Goal: Task Accomplishment & Management: Use online tool/utility

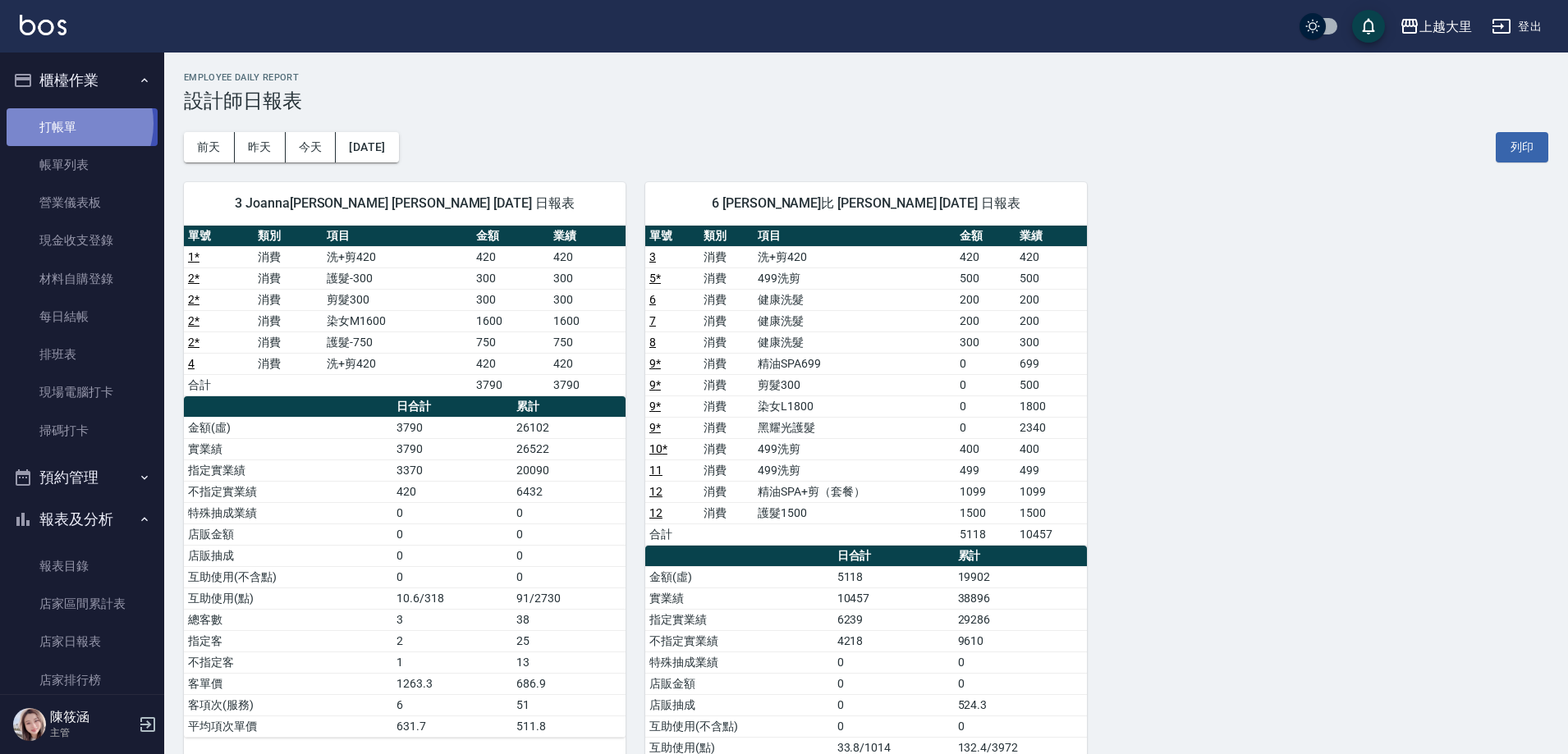
click at [66, 123] on link "打帳單" at bounding box center [82, 127] width 151 height 38
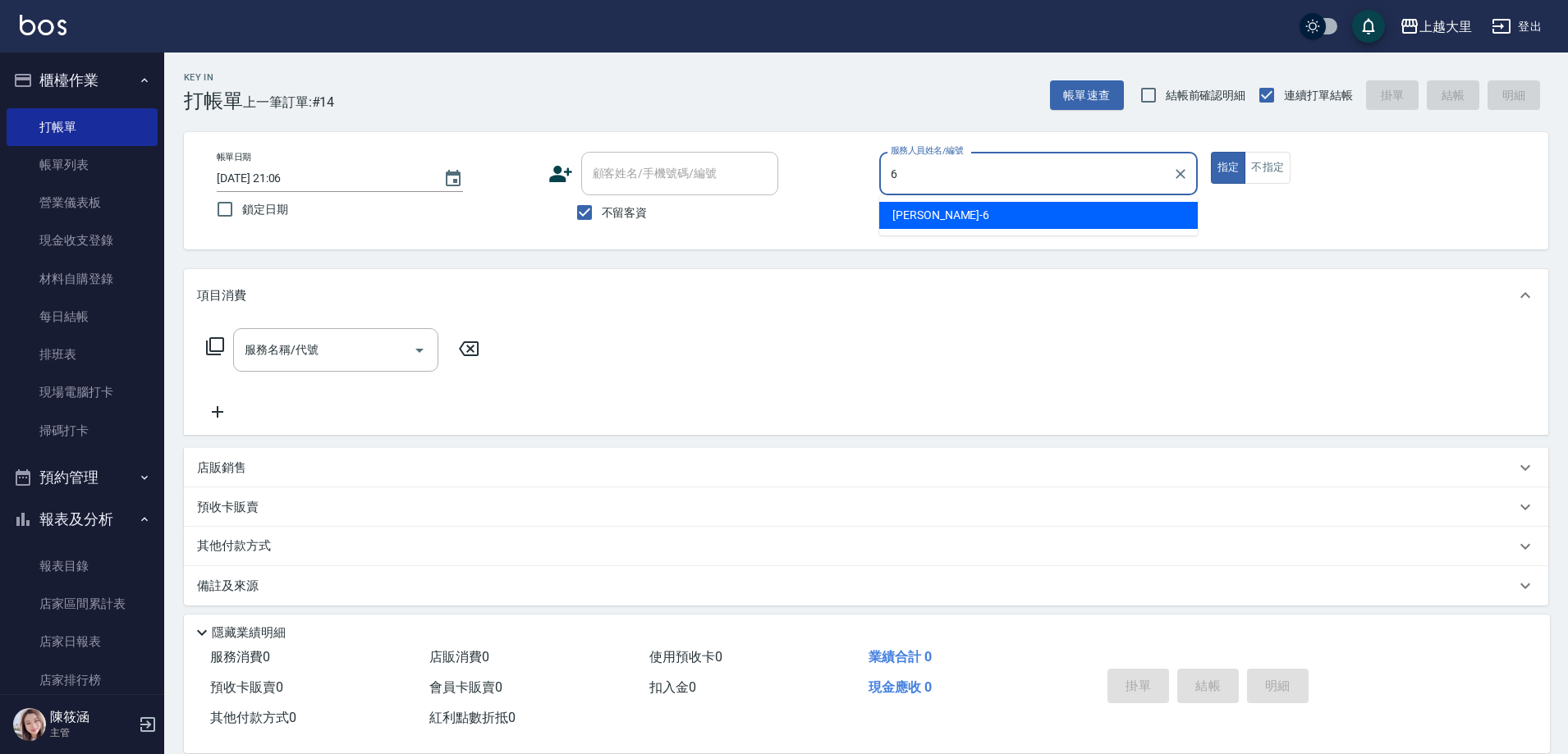
type input "Phoebe菲比-6"
type button "true"
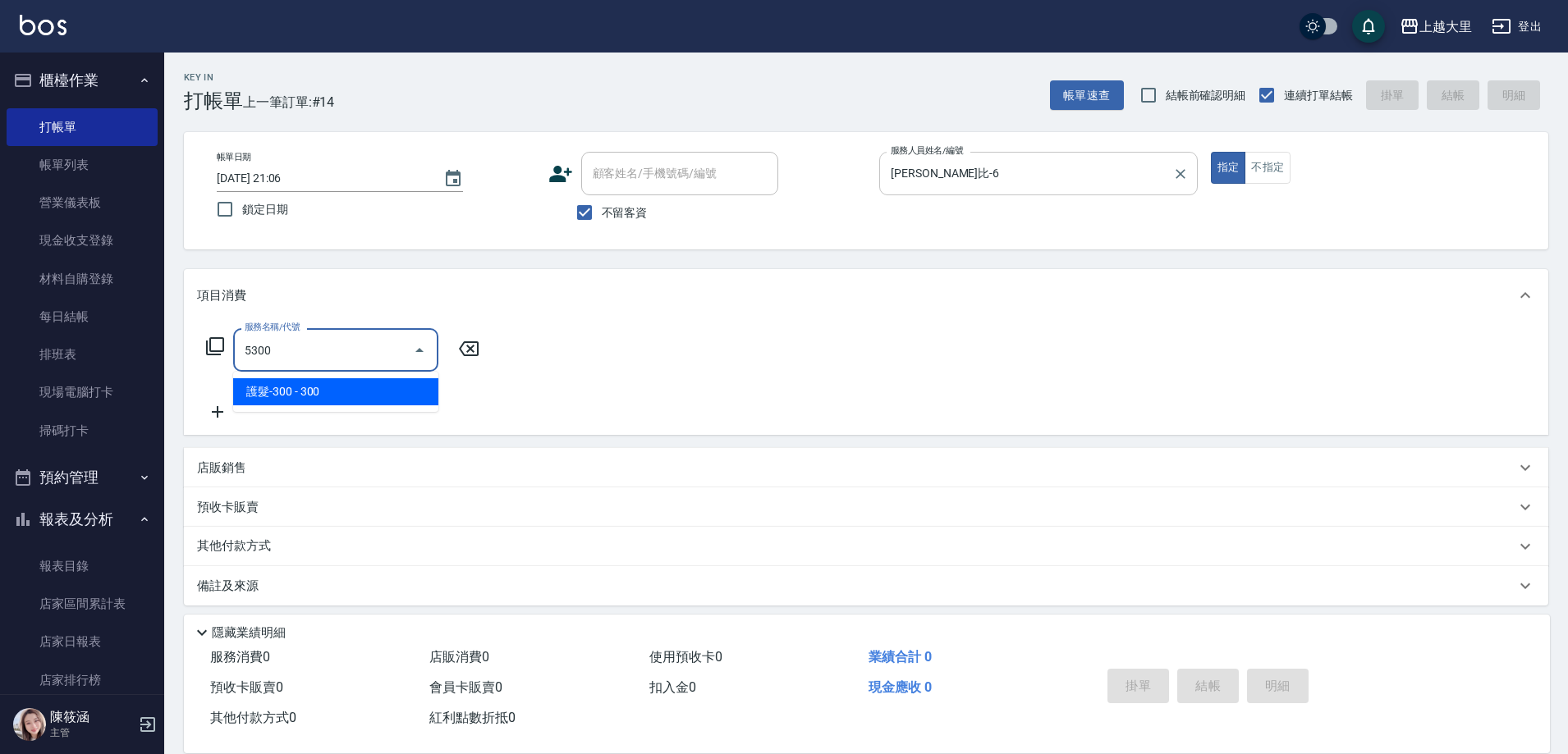
type input "護髮-300(5300)"
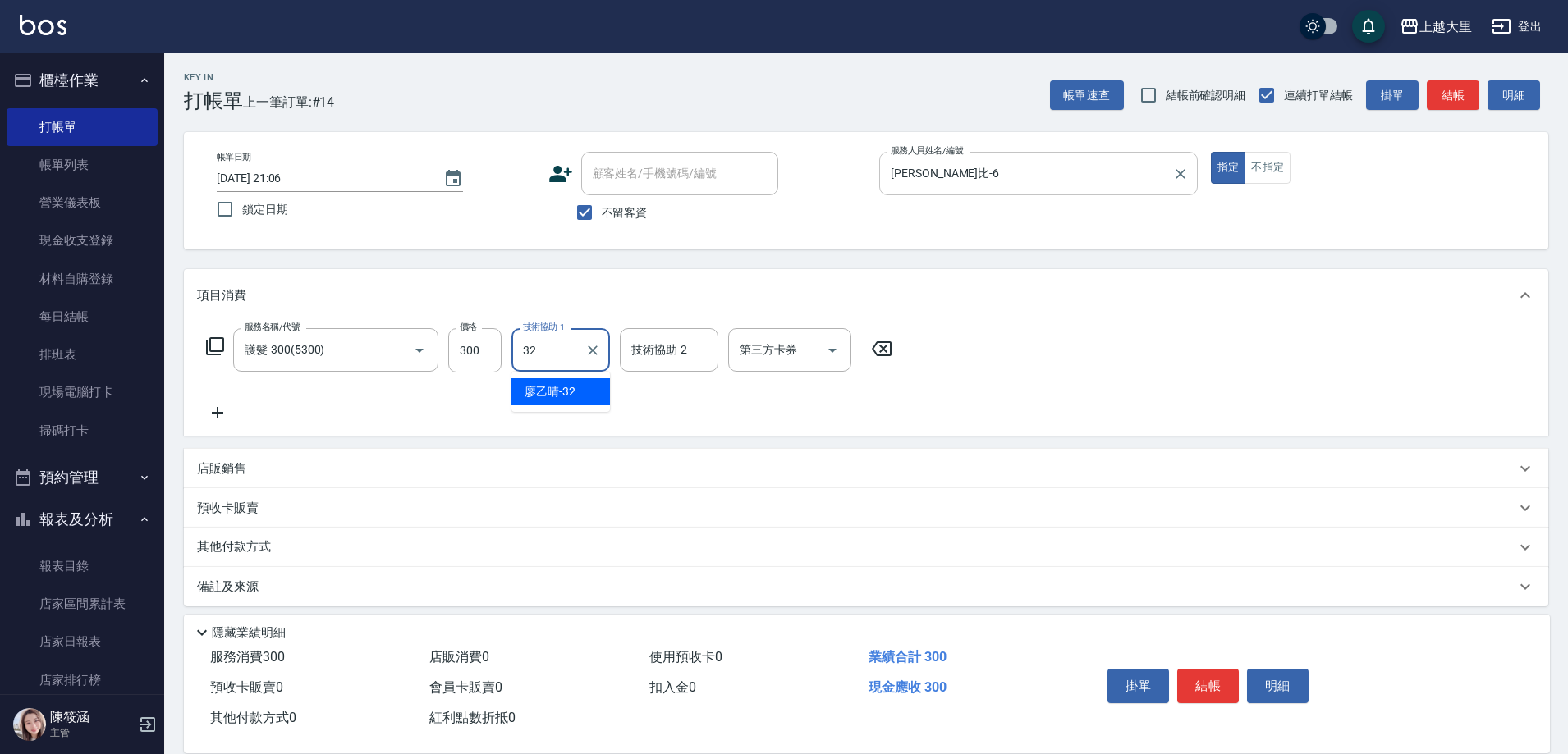
type input "廖乙晴-32"
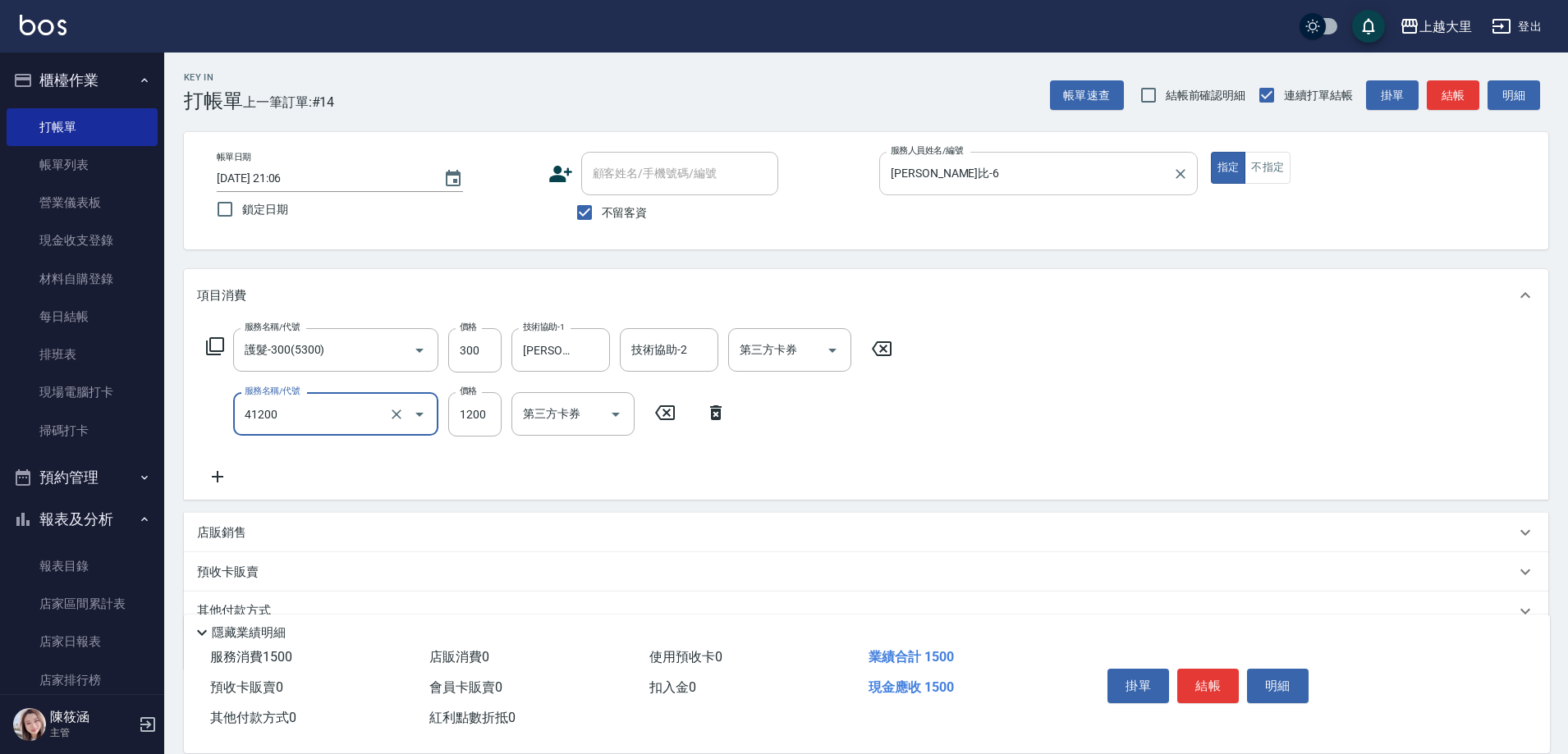
type input "染男S1200(41200)"
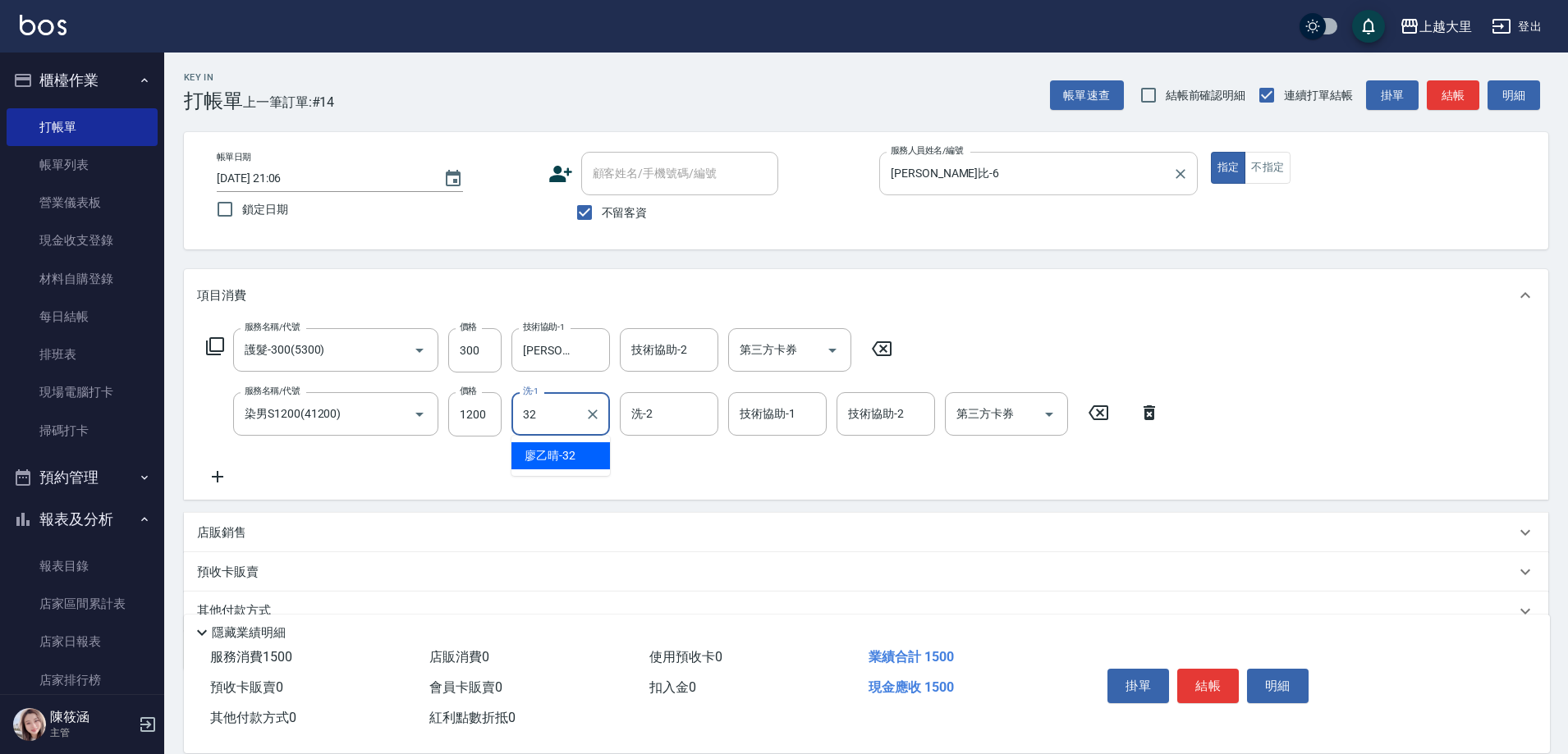
type input "廖乙晴-32"
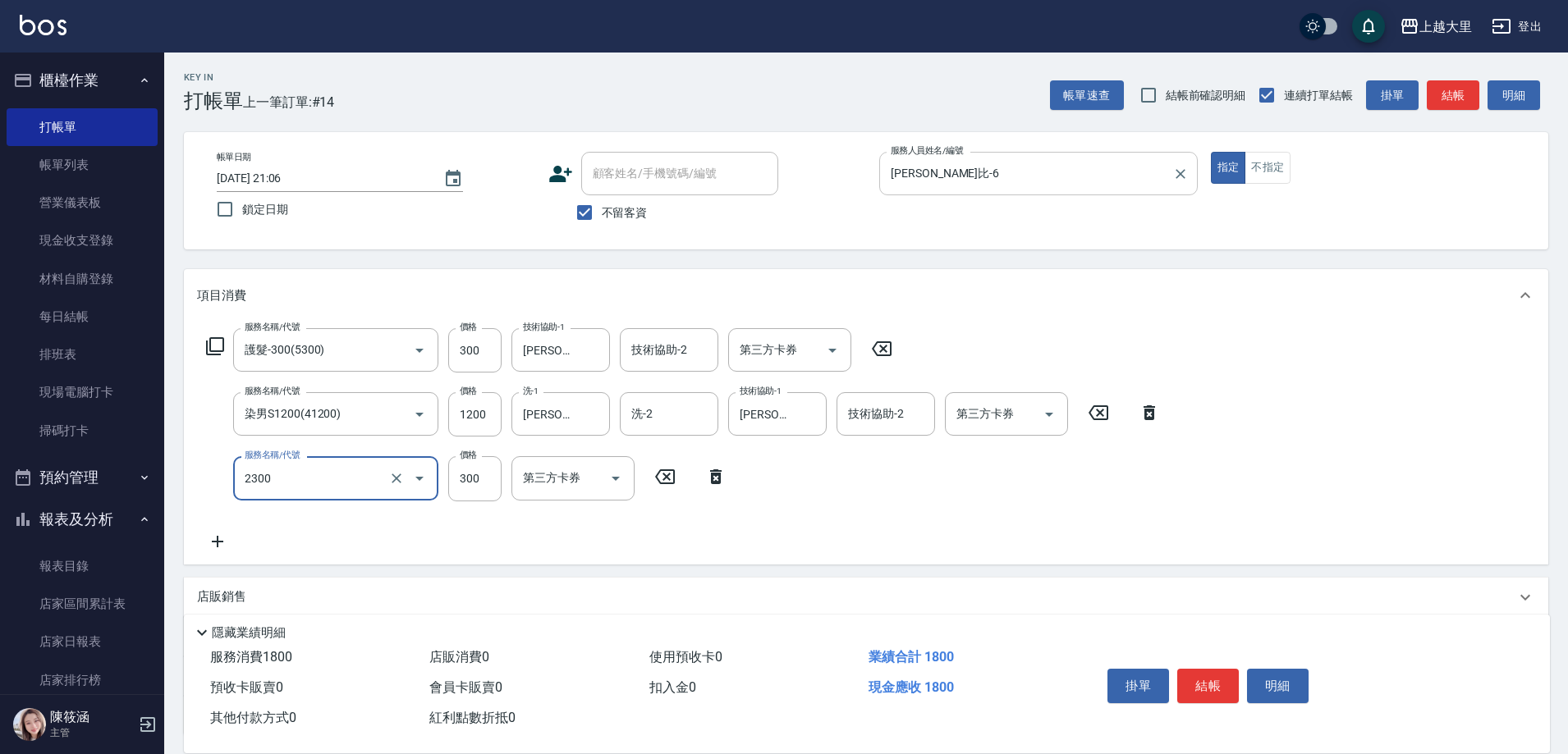
type input "剪髮300(2300)"
type input "500"
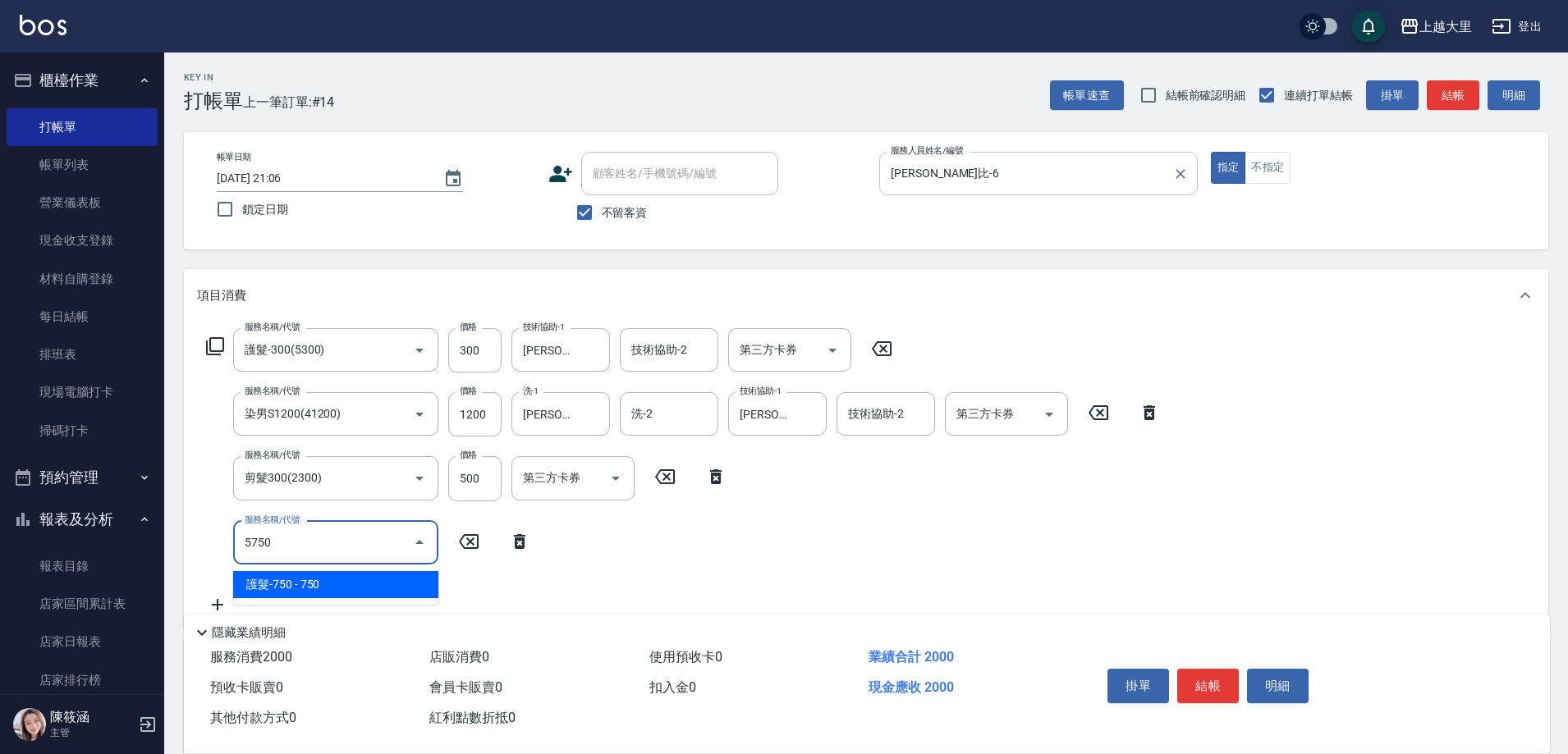
type input "護髮-750(5750)"
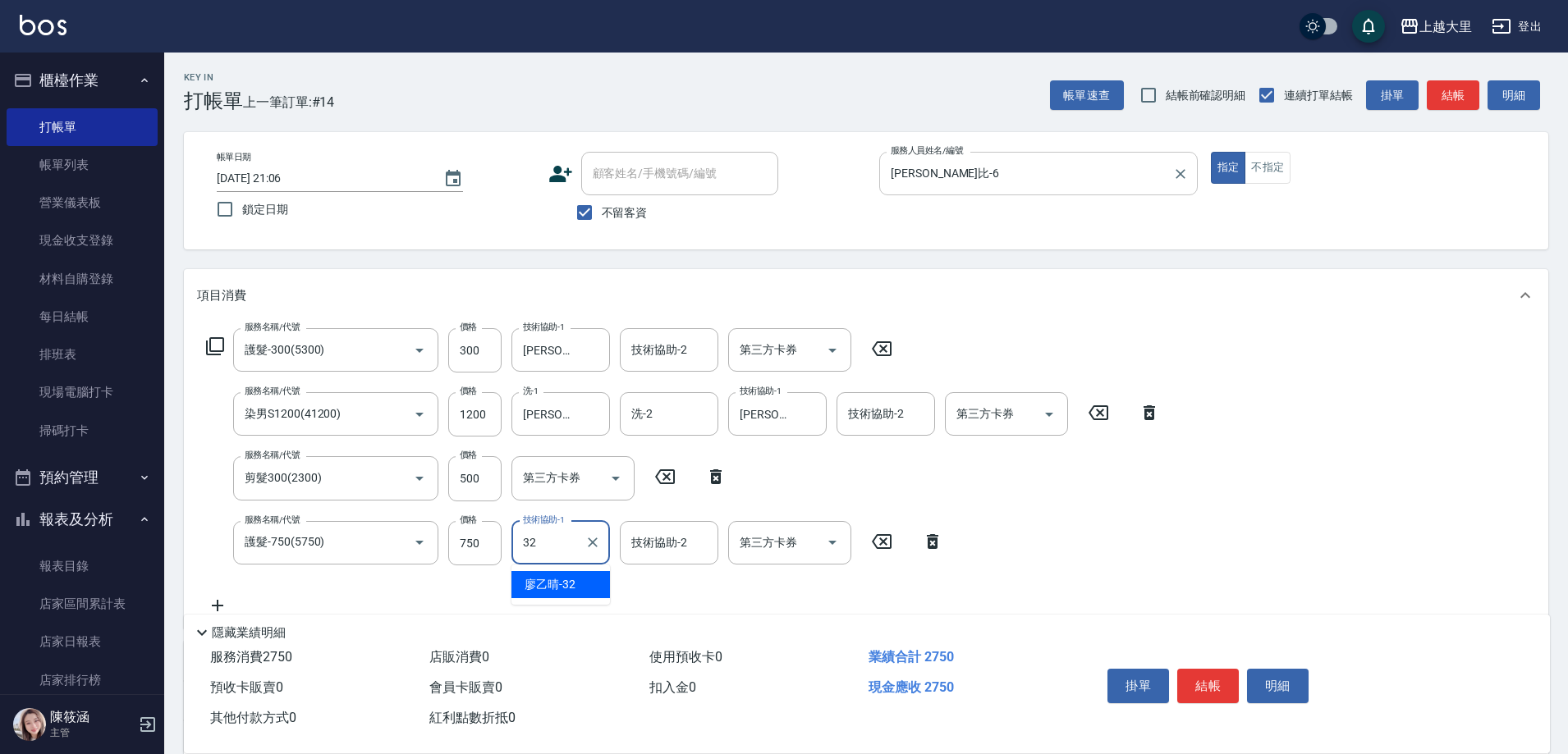
type input "廖乙晴-32"
click at [1219, 669] on button "結帳" at bounding box center [1208, 686] width 62 height 34
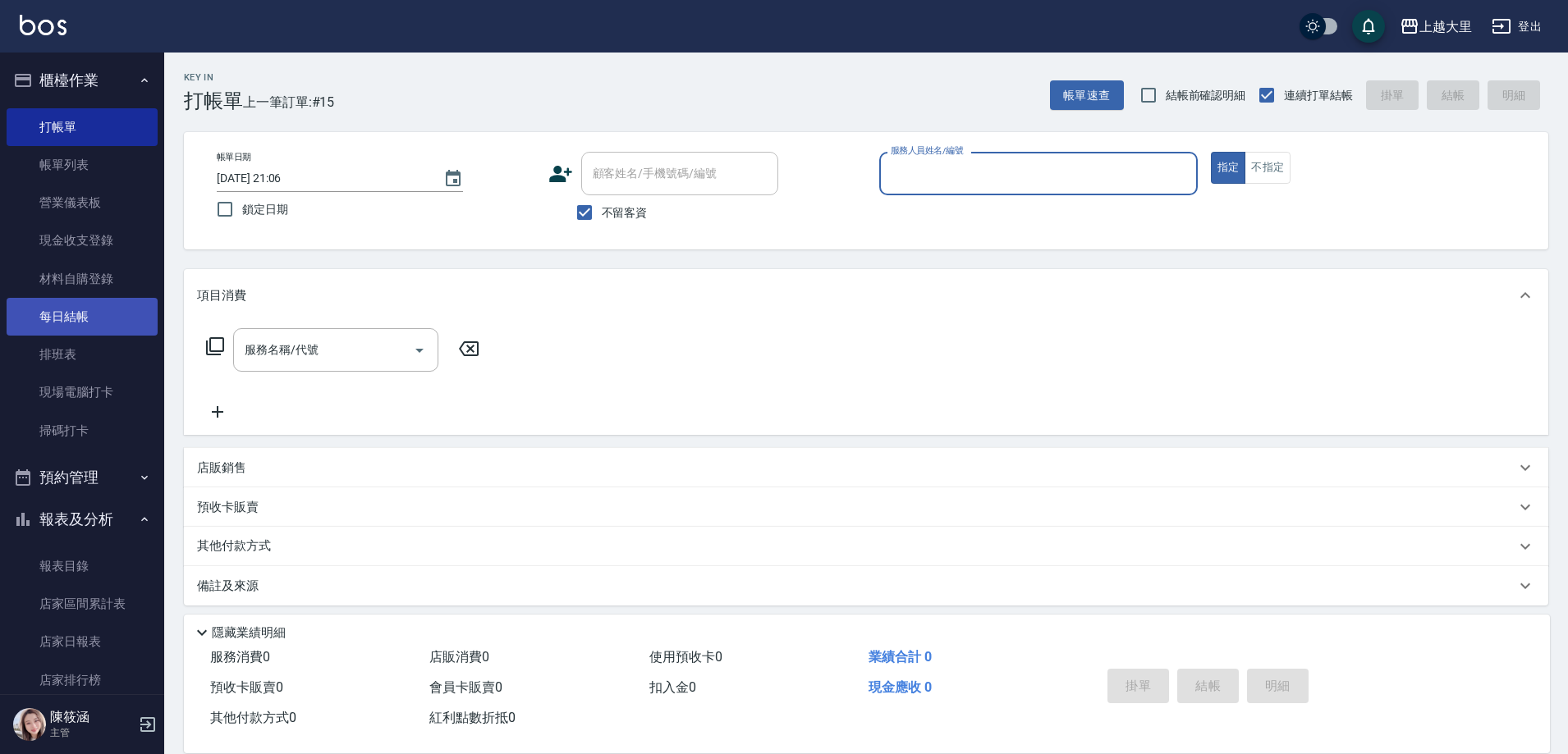
click at [103, 310] on link "每日結帳" at bounding box center [82, 317] width 151 height 38
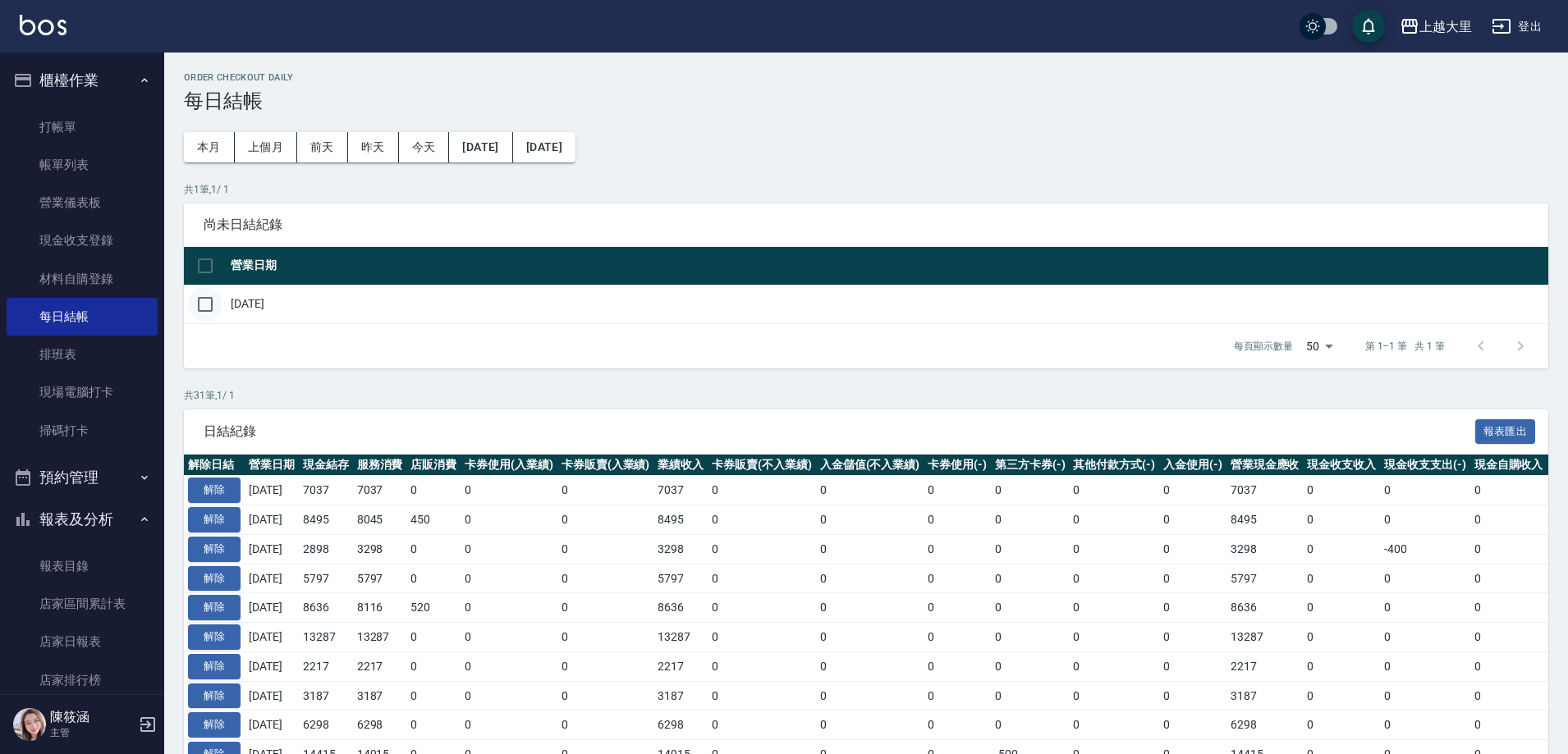
click at [202, 304] on input "checkbox" at bounding box center [205, 304] width 34 height 34
checkbox input "true"
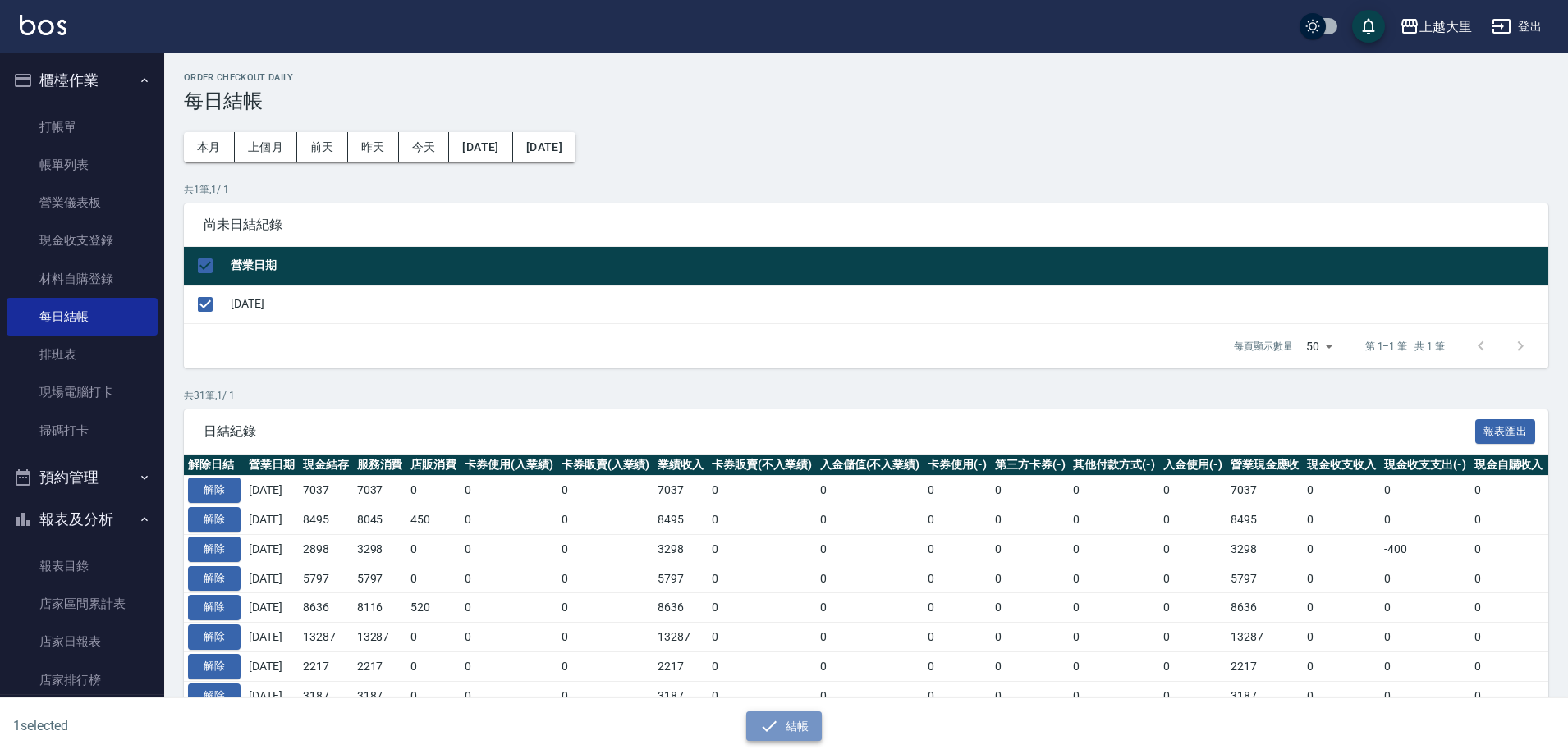
click at [806, 715] on button "結帳" at bounding box center [784, 727] width 76 height 30
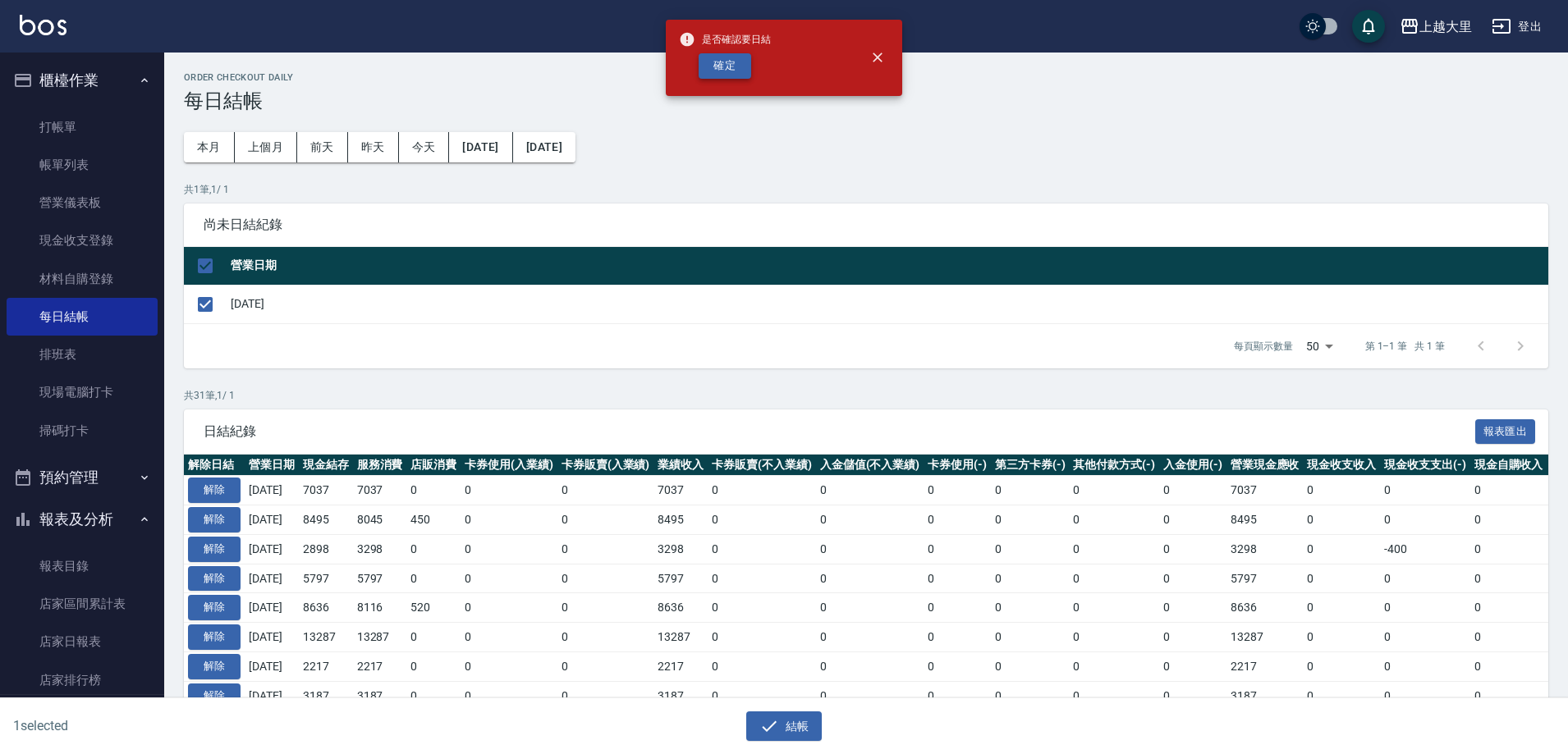
click at [751, 68] on button "確定" at bounding box center [725, 66] width 53 height 25
checkbox input "false"
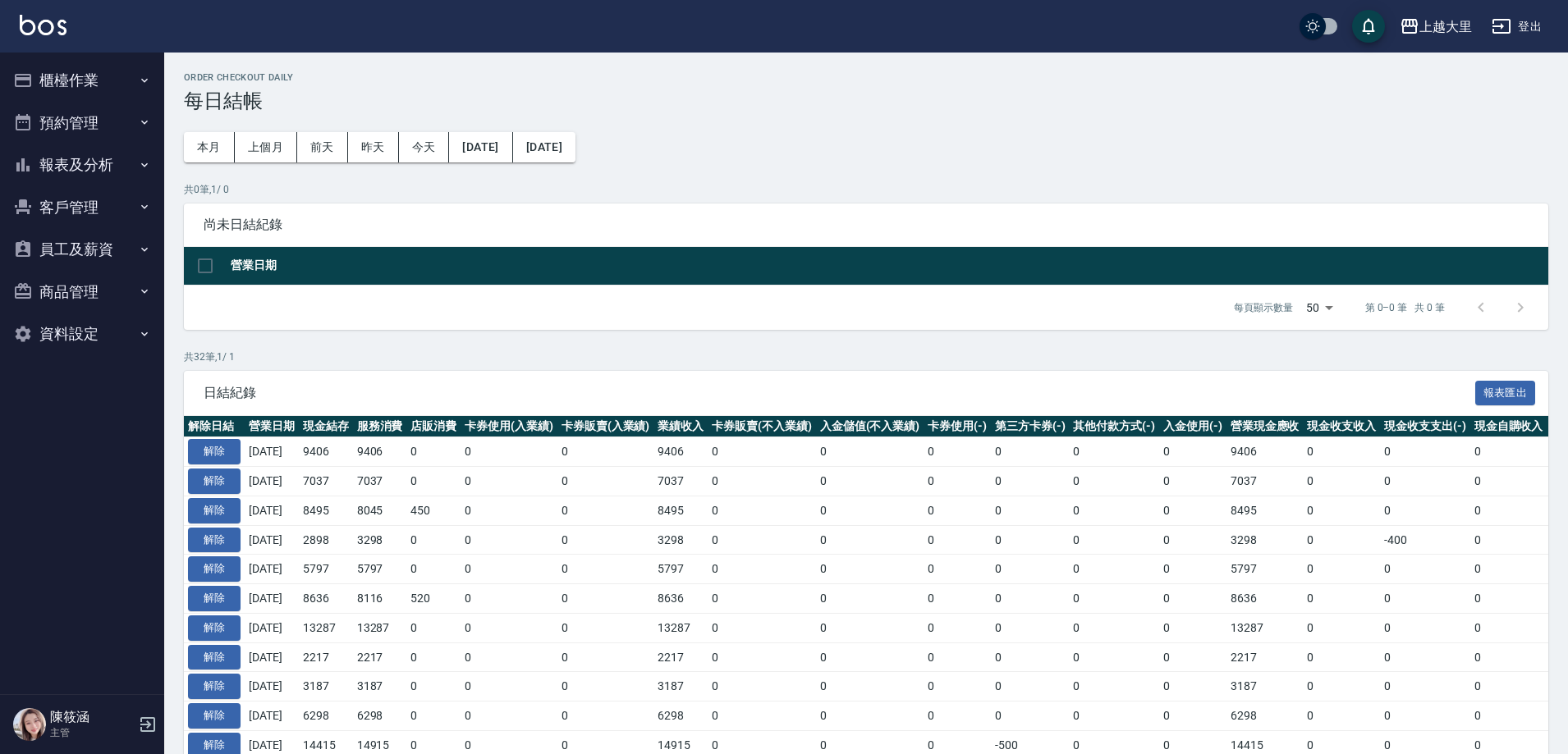
click at [69, 169] on button "報表及分析" at bounding box center [82, 165] width 151 height 43
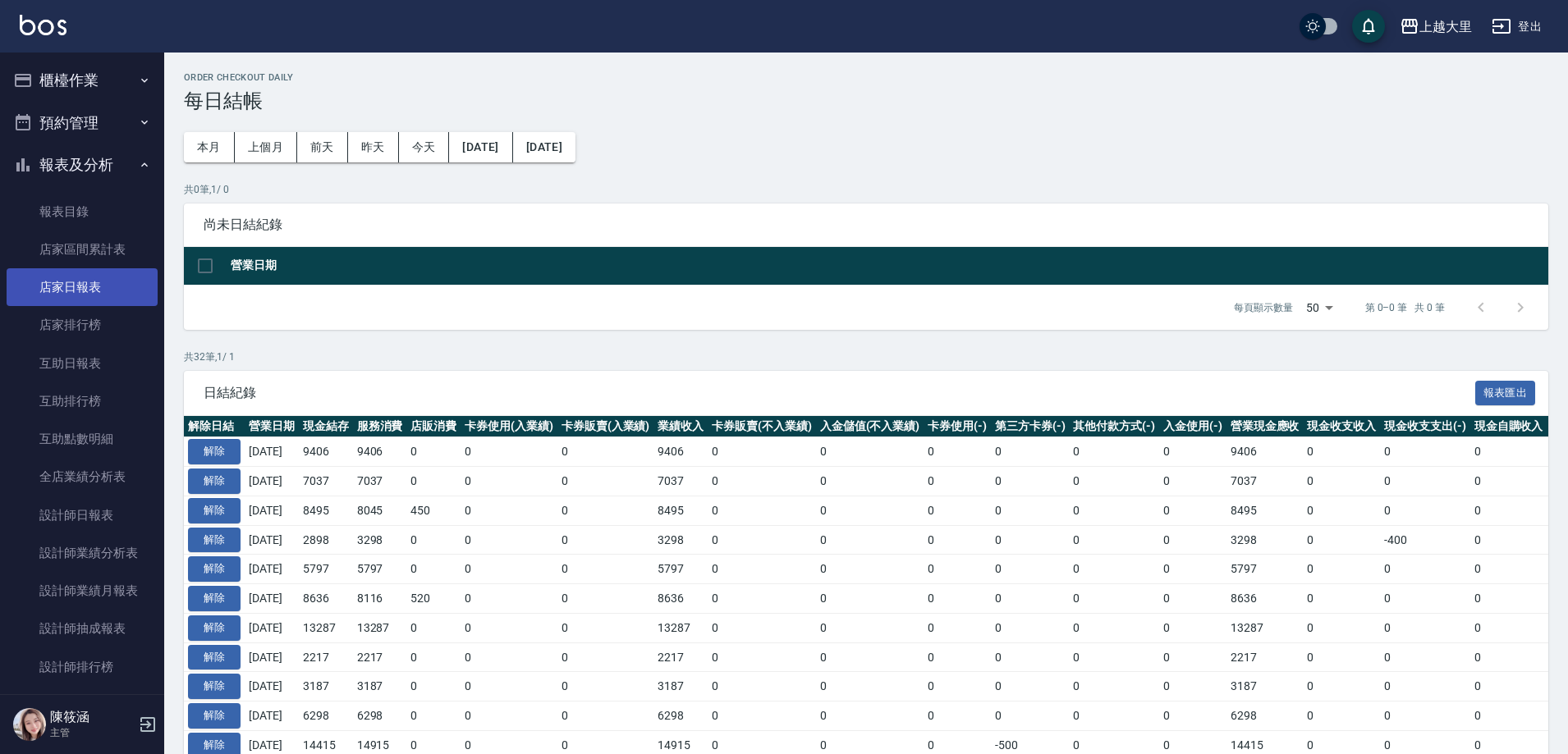
click at [103, 274] on link "店家日報表" at bounding box center [82, 287] width 151 height 38
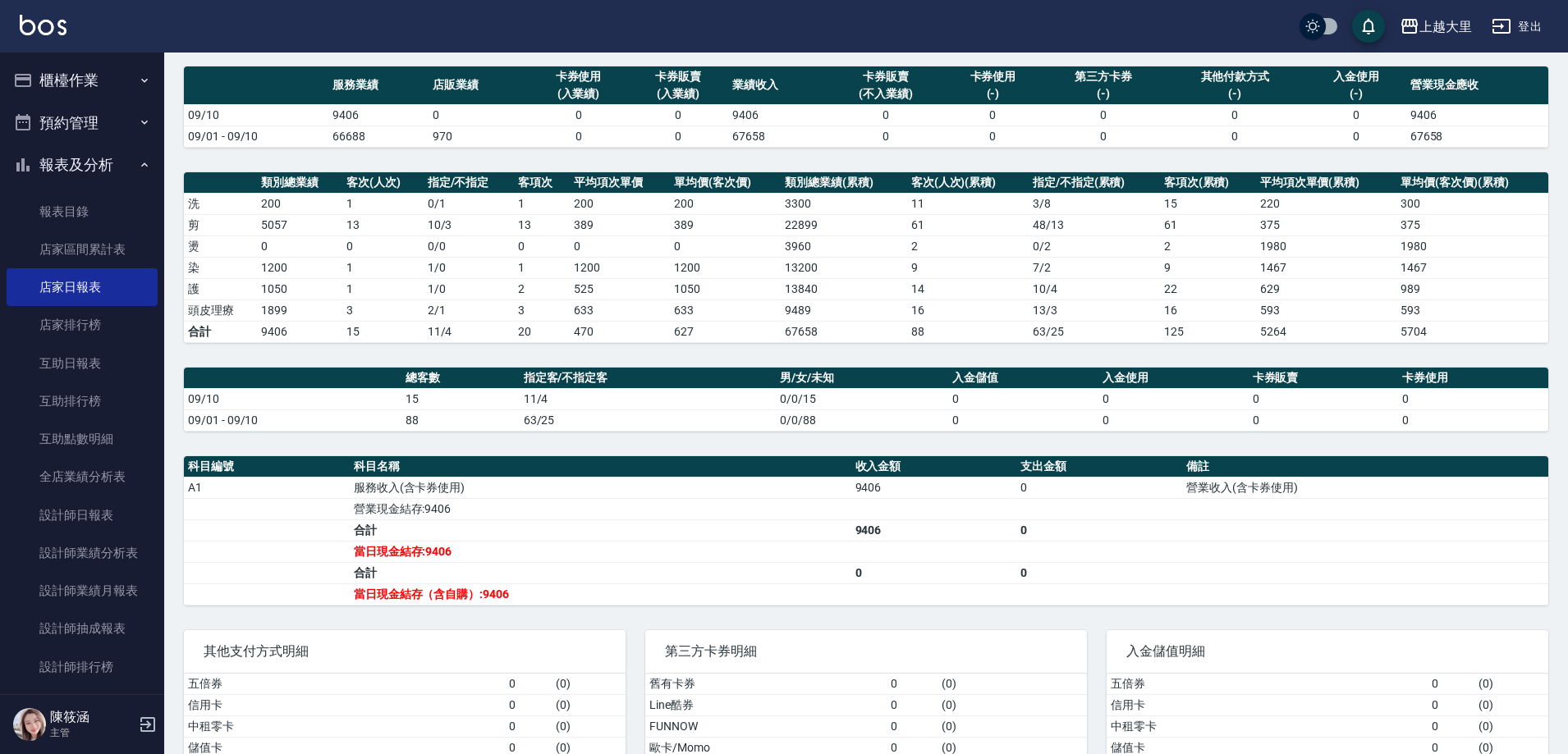
scroll to position [224, 0]
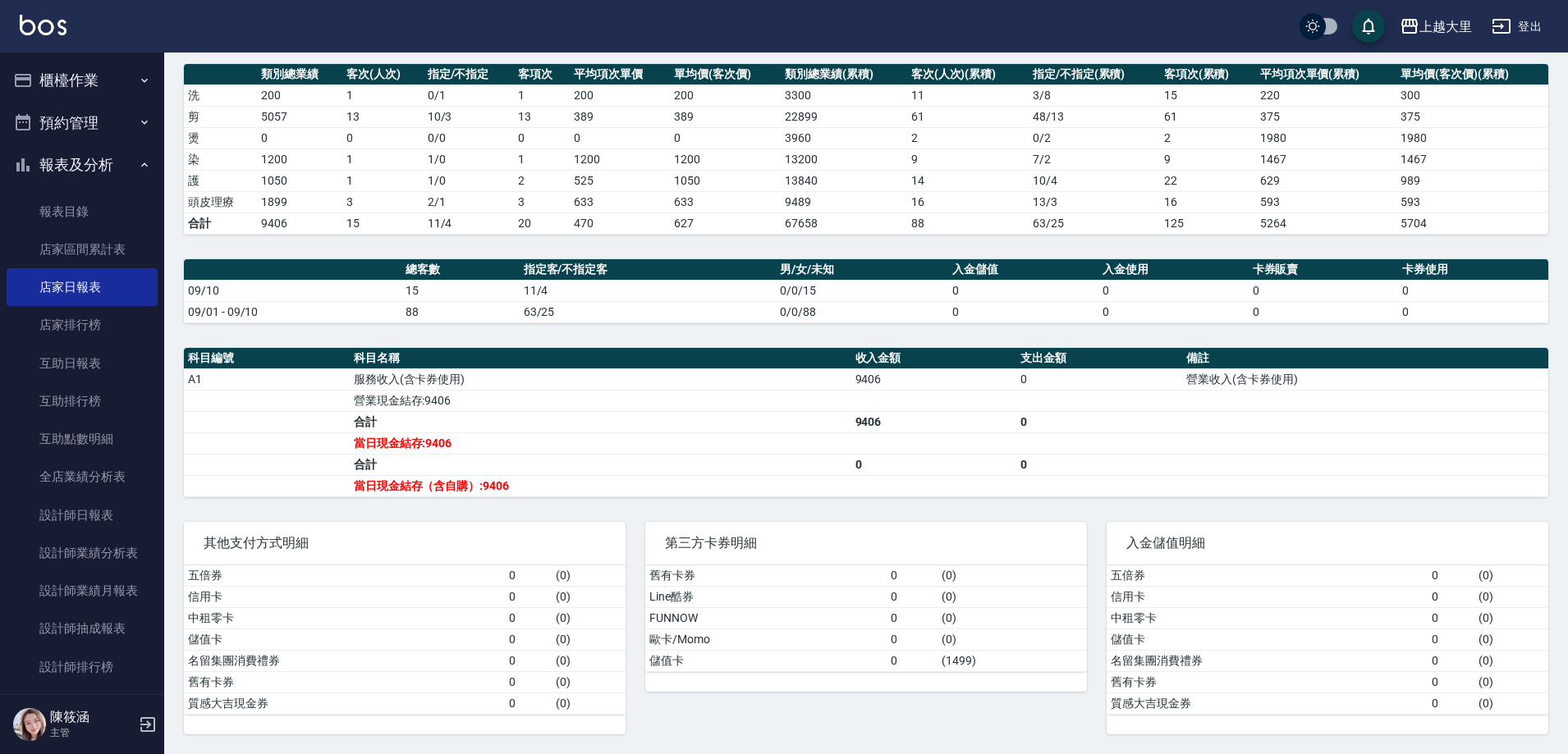
click at [84, 79] on button "櫃檯作業" at bounding box center [82, 81] width 151 height 43
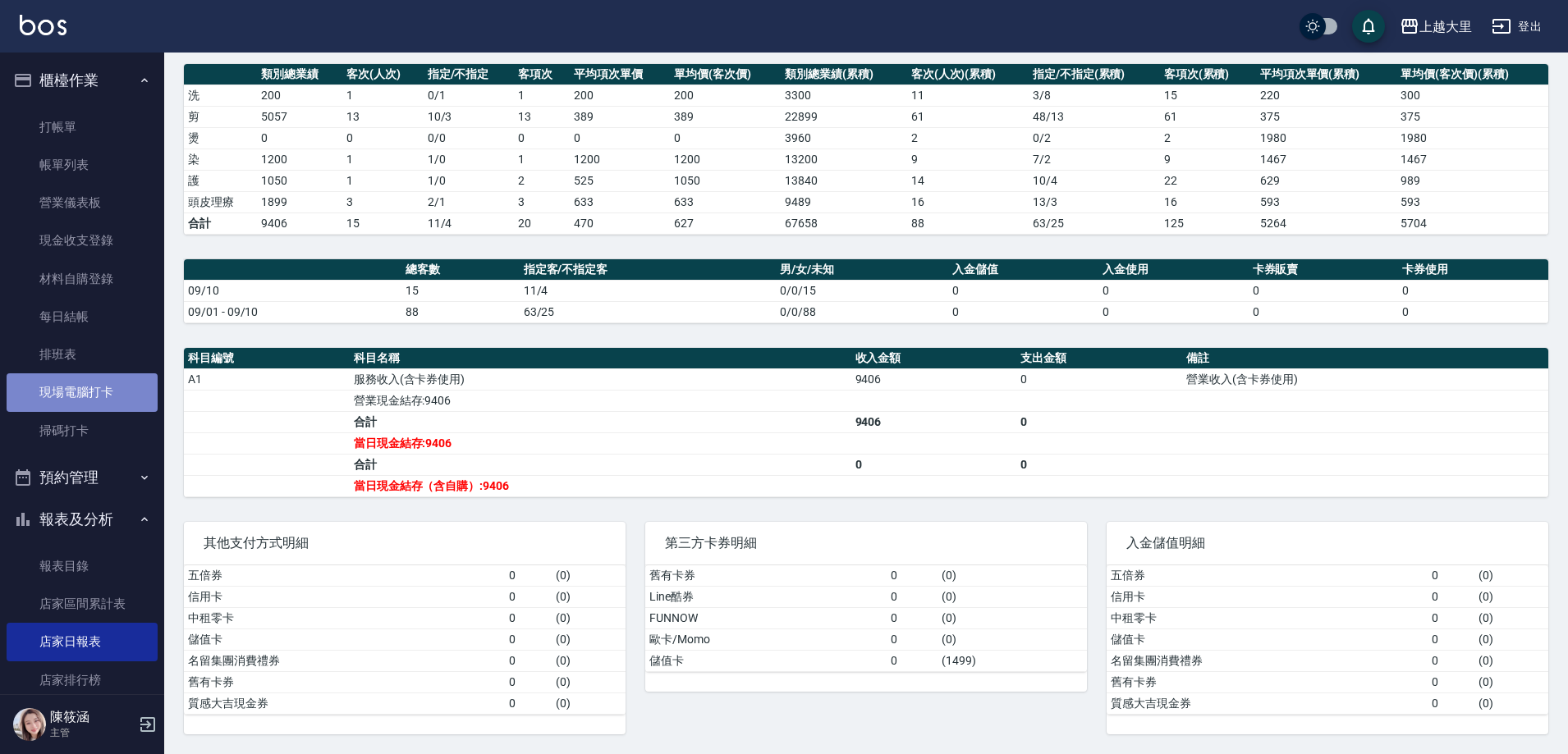
click at [105, 396] on link "現場電腦打卡" at bounding box center [82, 392] width 151 height 38
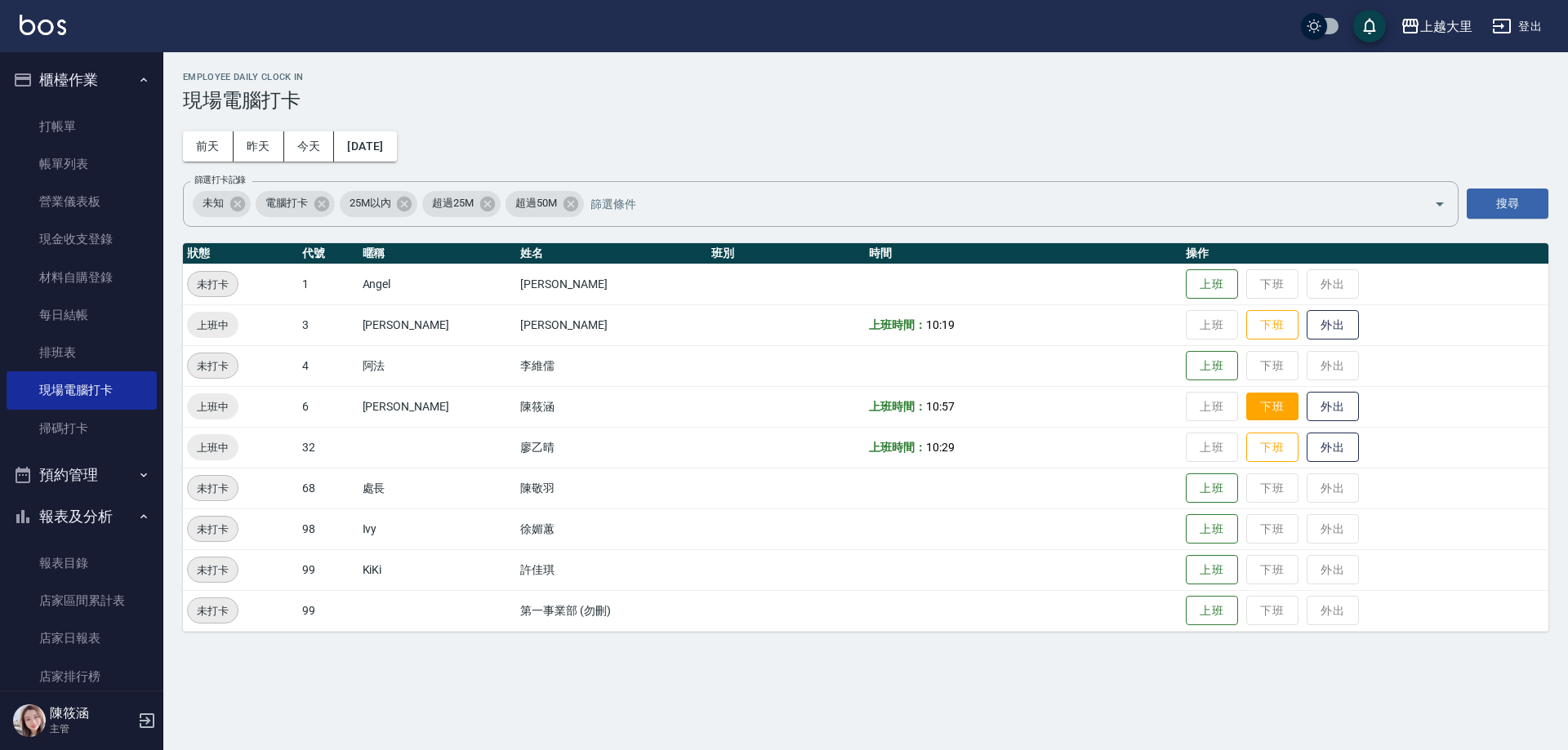
click at [1269, 413] on button "下班" at bounding box center [1272, 407] width 53 height 29
click at [1276, 452] on button "下班" at bounding box center [1272, 448] width 53 height 29
click at [1270, 320] on button "下班" at bounding box center [1272, 325] width 53 height 29
